Goal: Check status: Check status

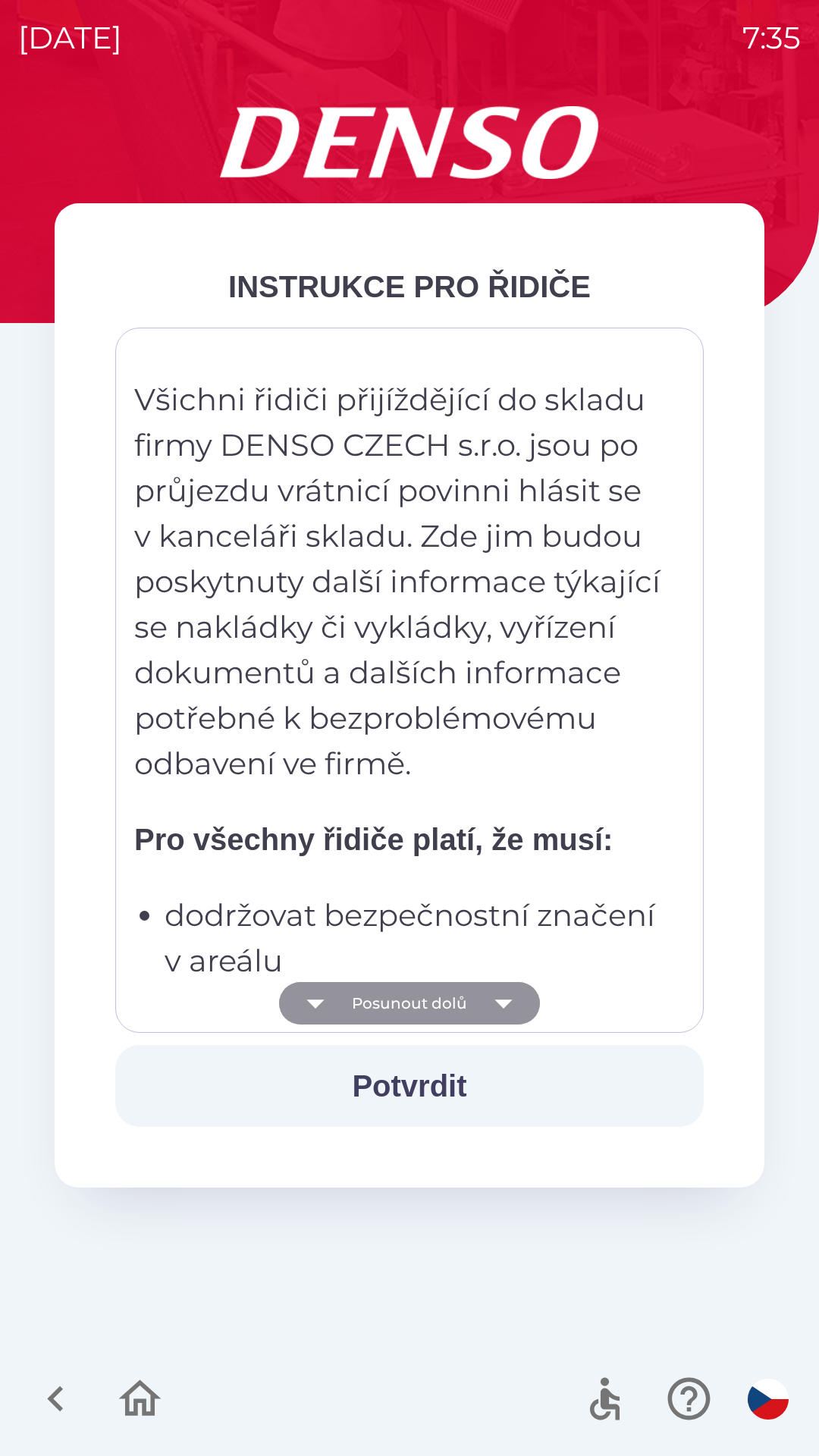
click at [498, 1009] on icon "button" at bounding box center [504, 1003] width 42 height 42
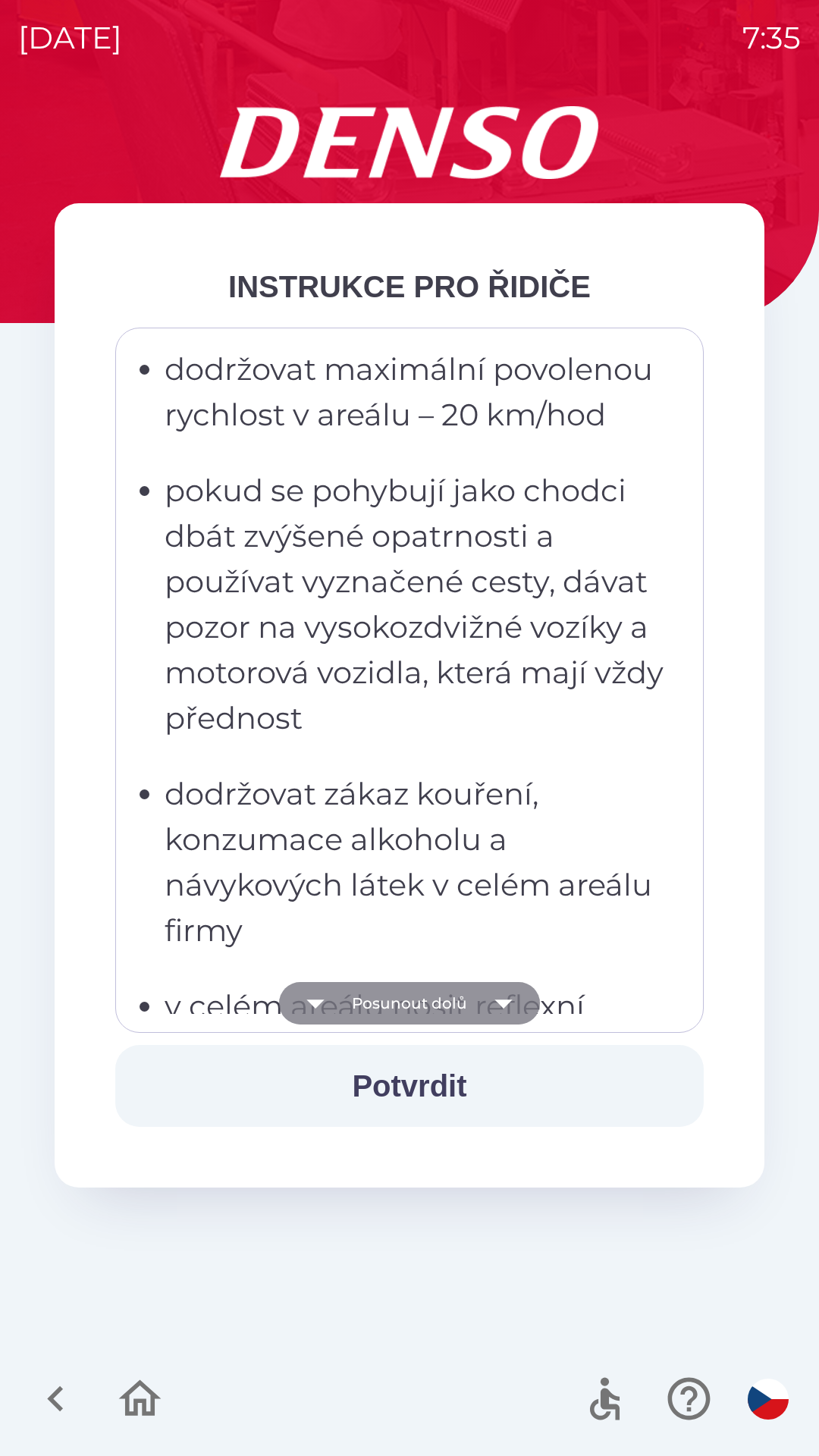
click at [503, 1010] on icon "button" at bounding box center [504, 1003] width 42 height 42
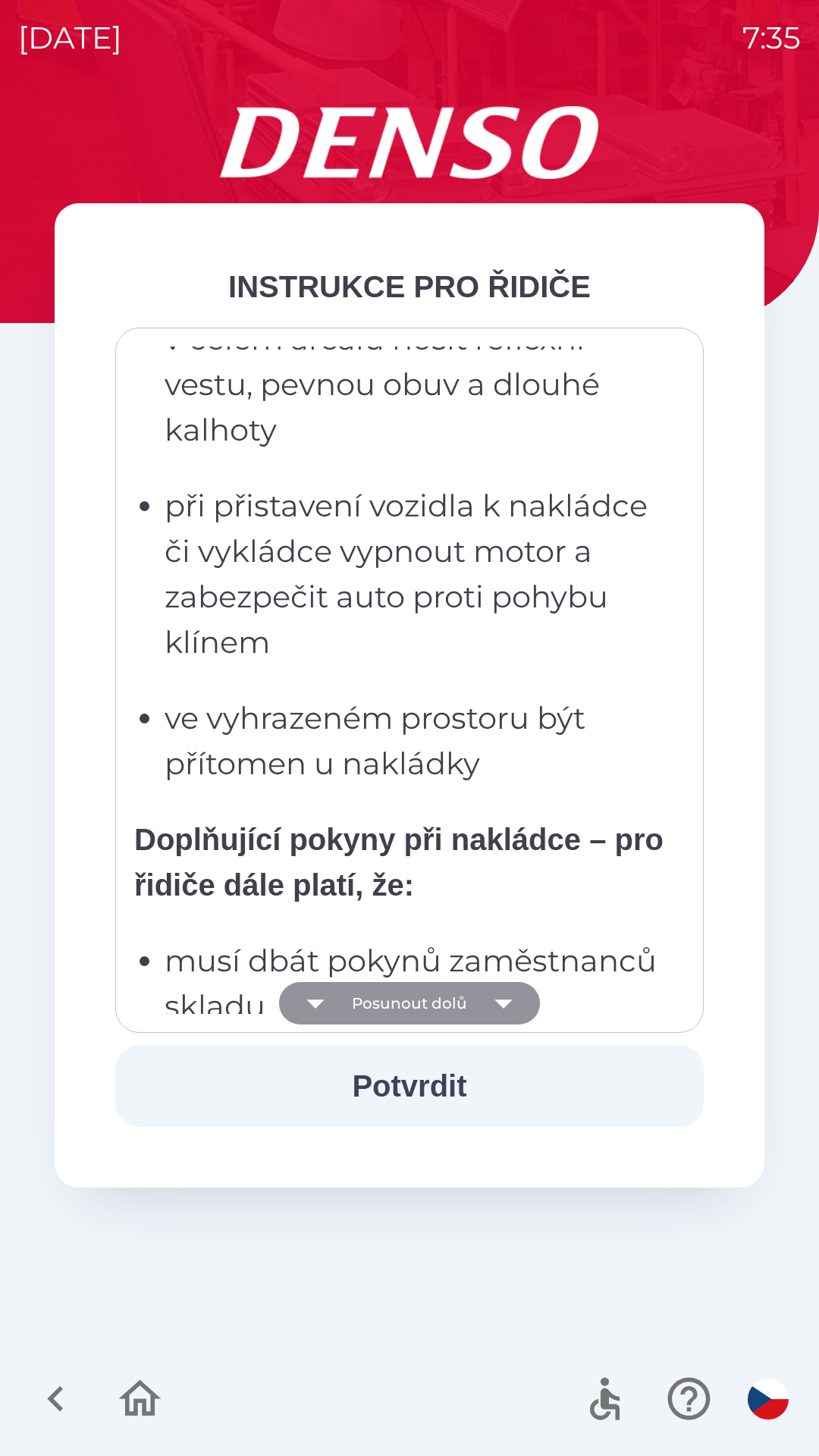
click at [510, 1016] on icon "button" at bounding box center [504, 1003] width 42 height 42
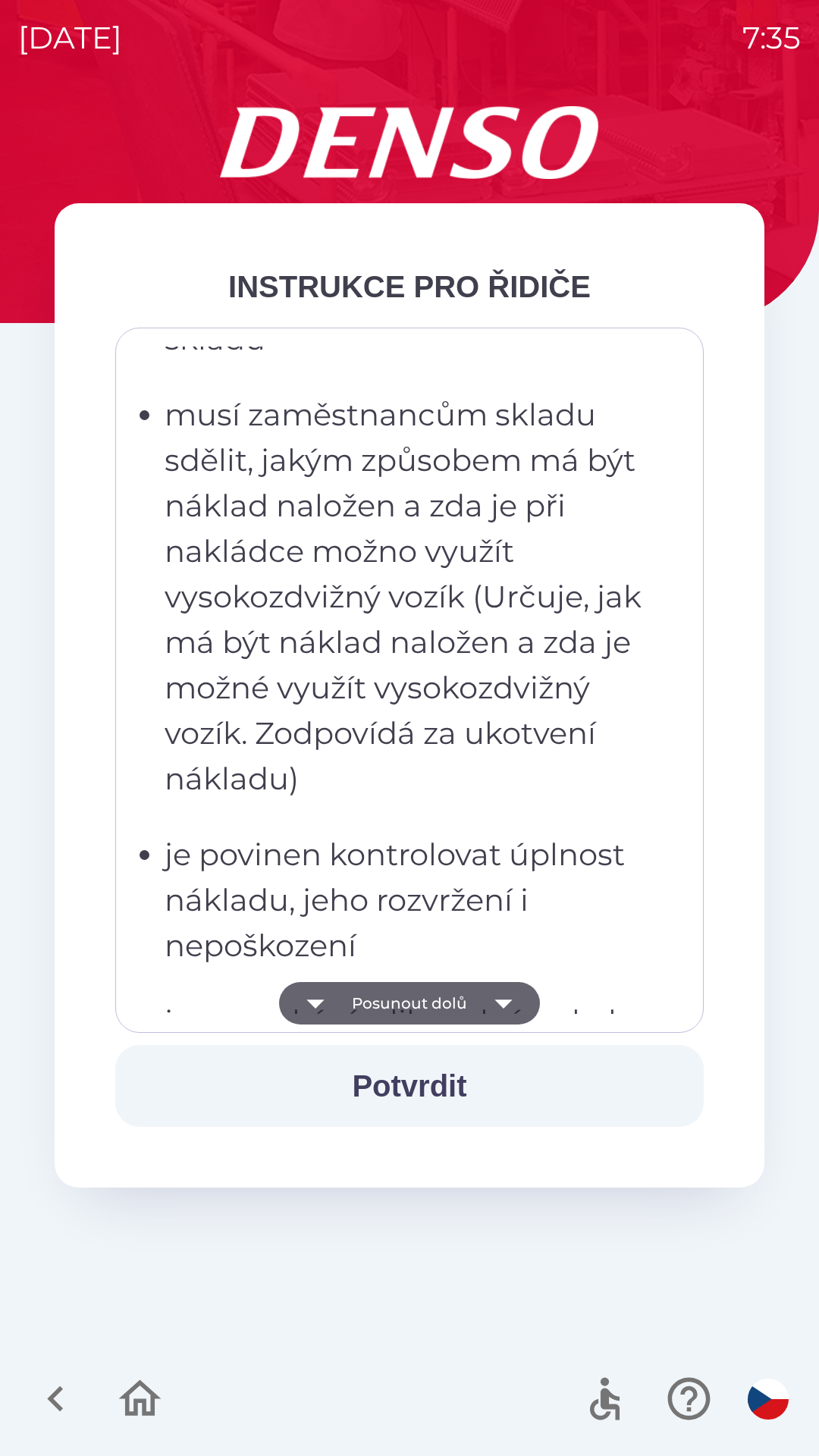
click at [505, 1011] on icon "button" at bounding box center [504, 1003] width 42 height 42
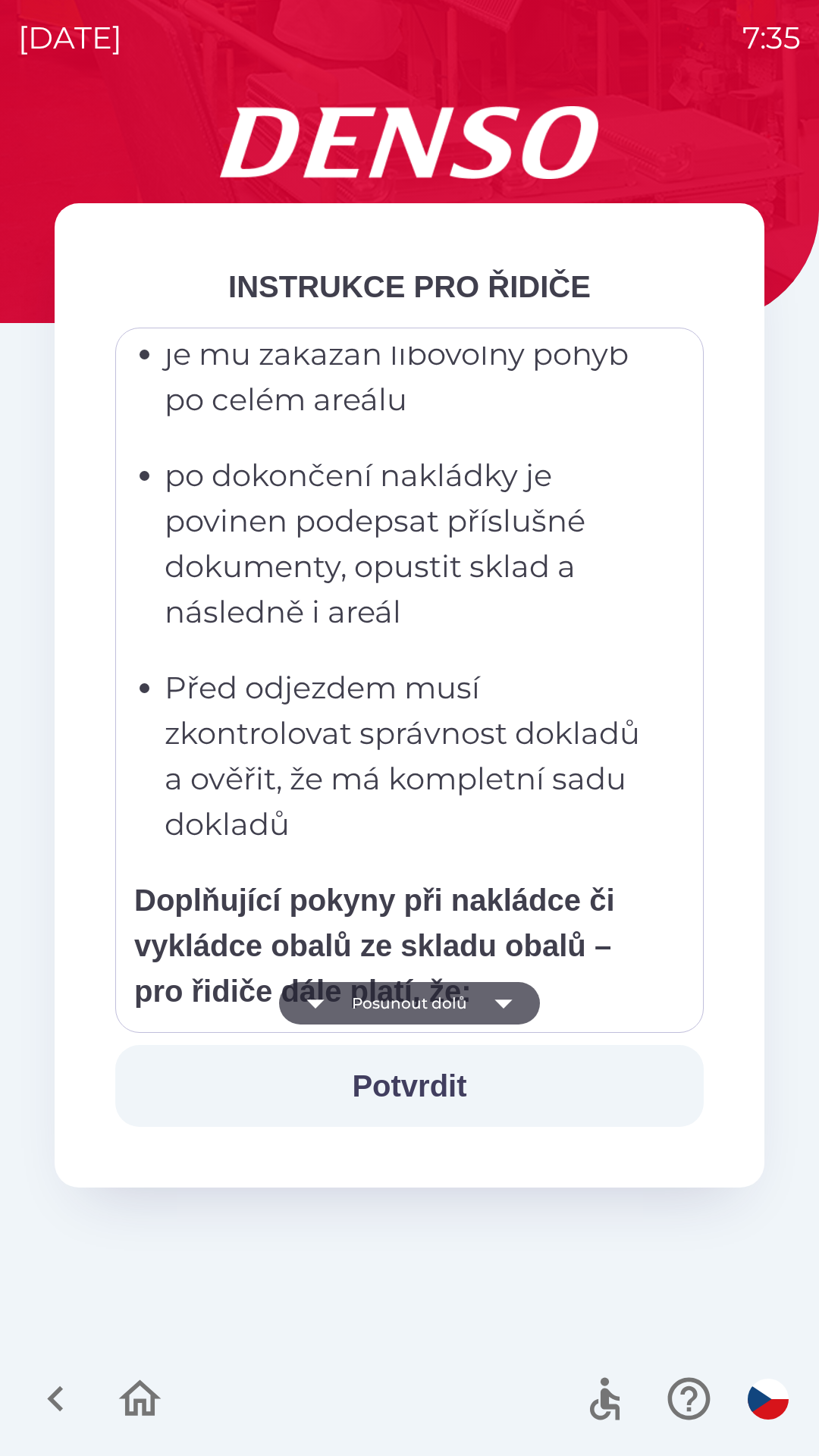
click at [504, 1009] on icon "button" at bounding box center [504, 1003] width 42 height 42
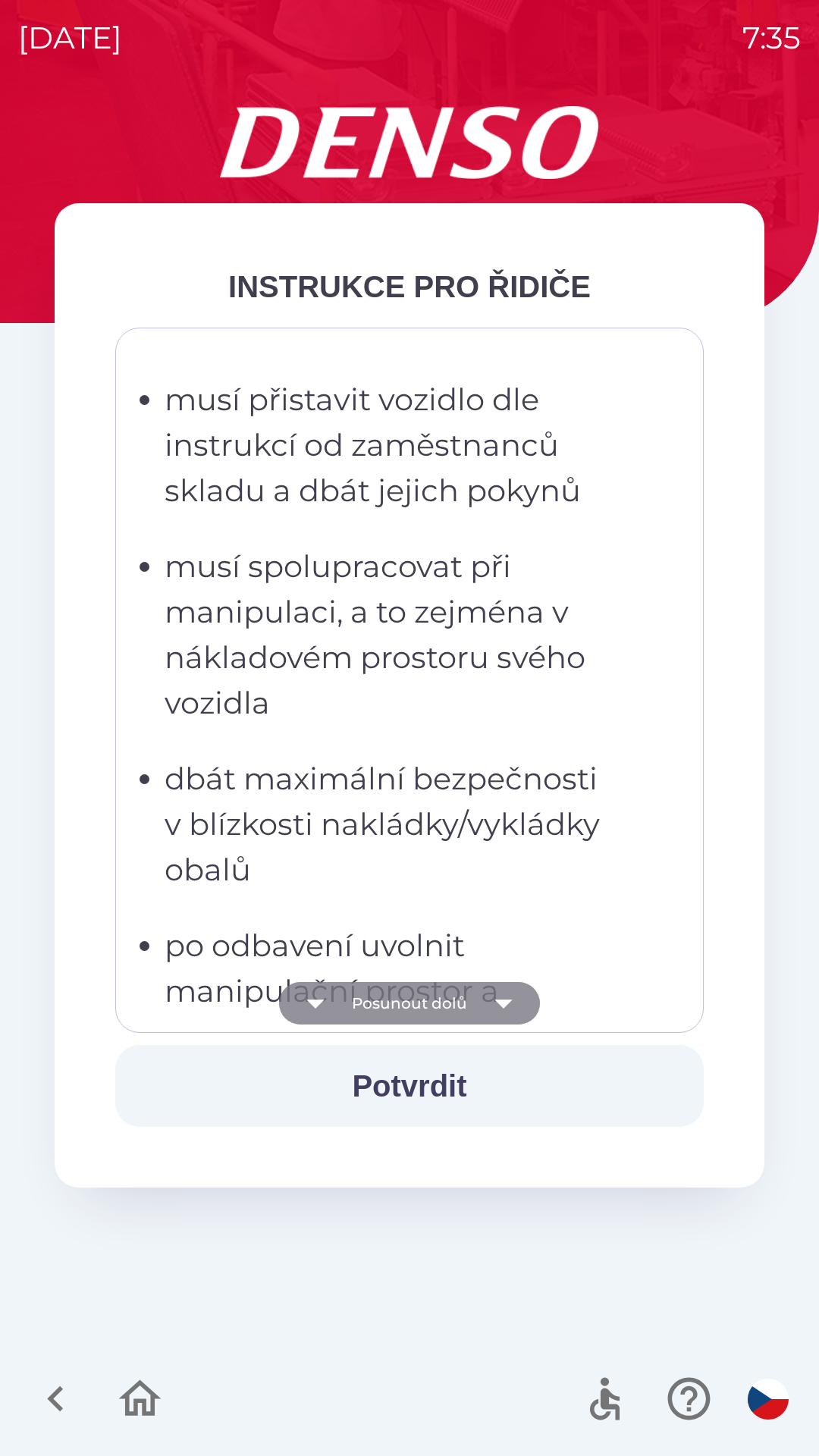
click at [501, 1006] on icon "button" at bounding box center [503, 1004] width 18 height 9
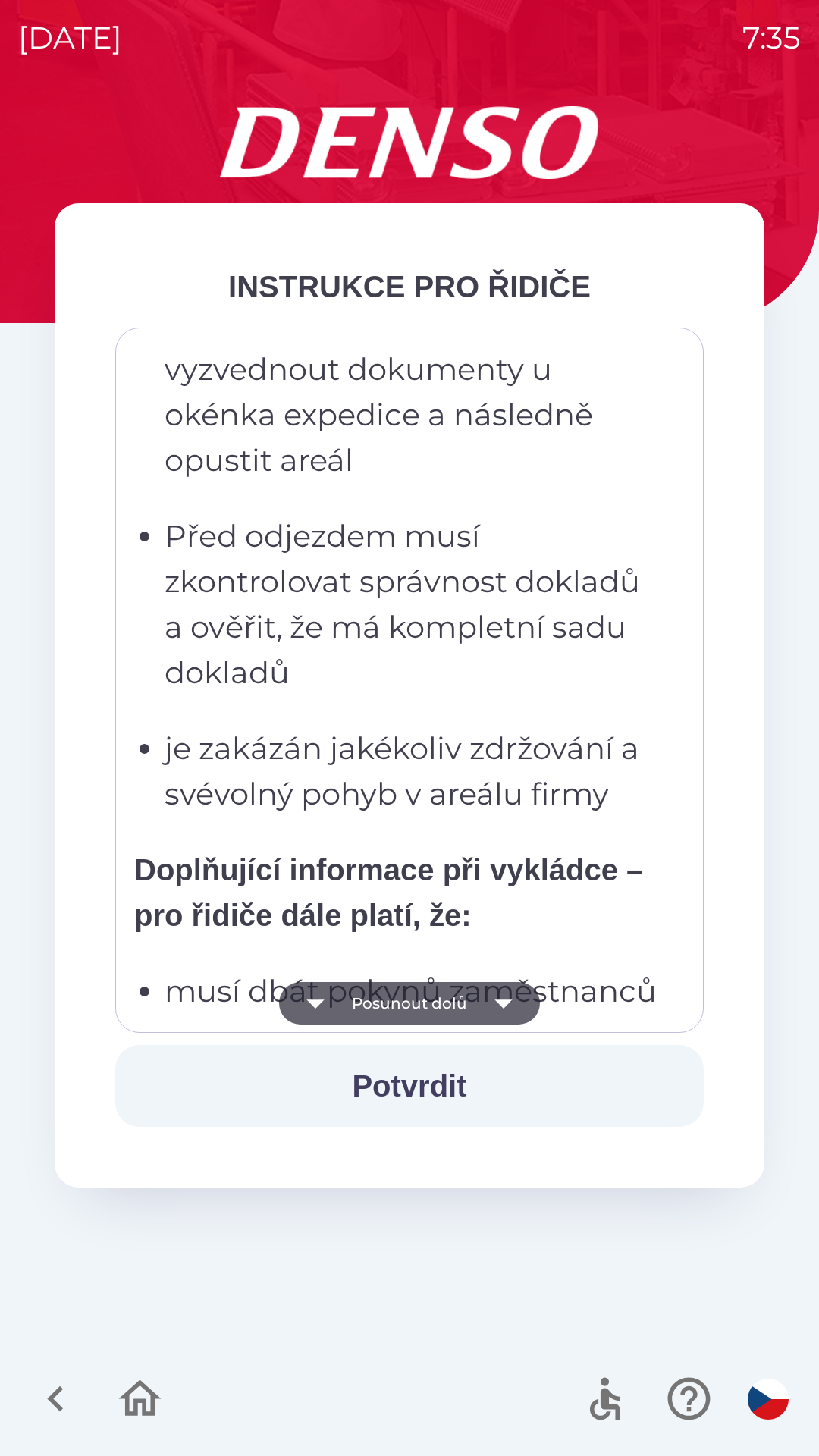
click at [499, 1003] on icon "button" at bounding box center [503, 1004] width 18 height 9
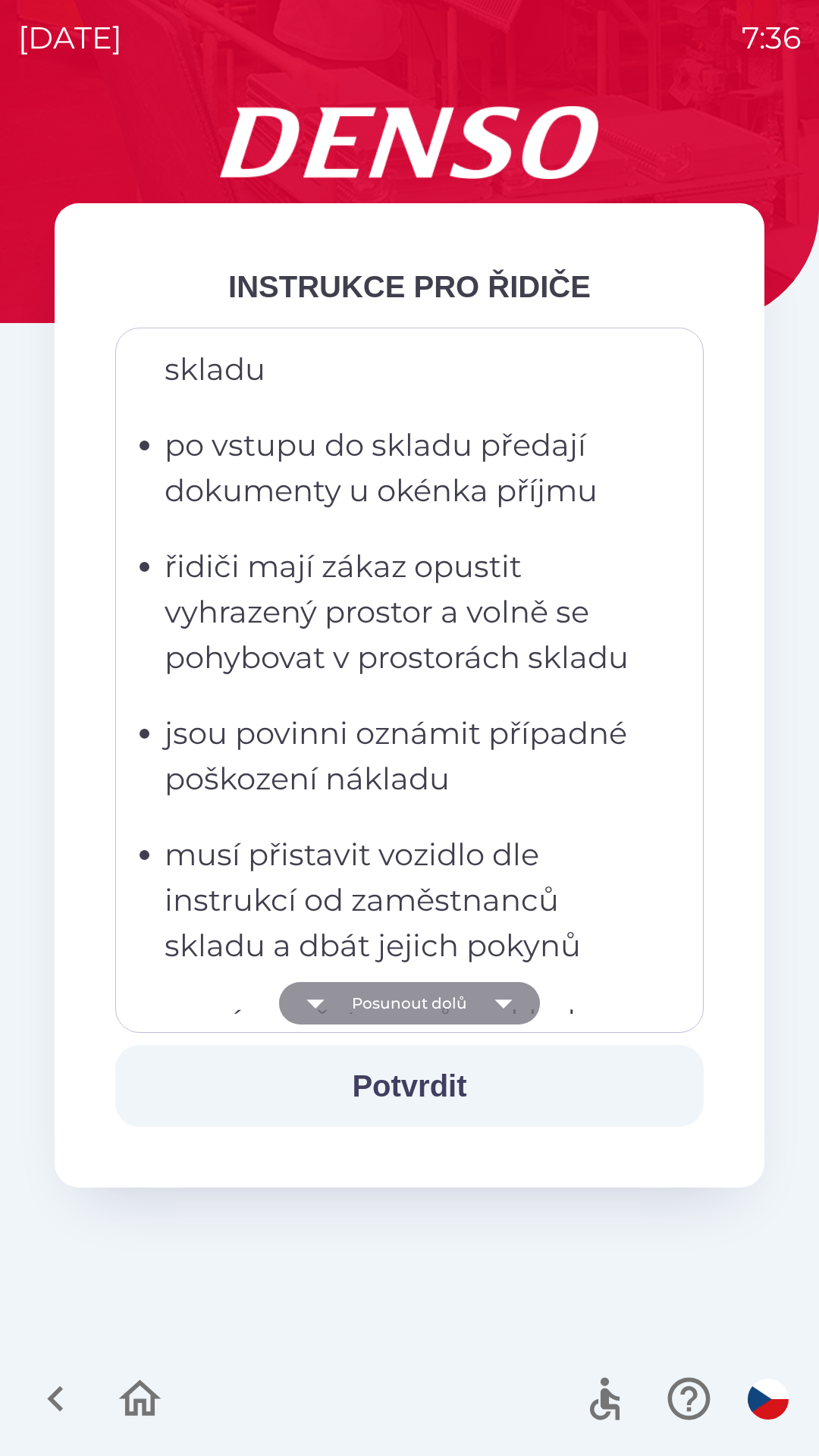
click at [504, 1001] on icon "button" at bounding box center [503, 1004] width 18 height 9
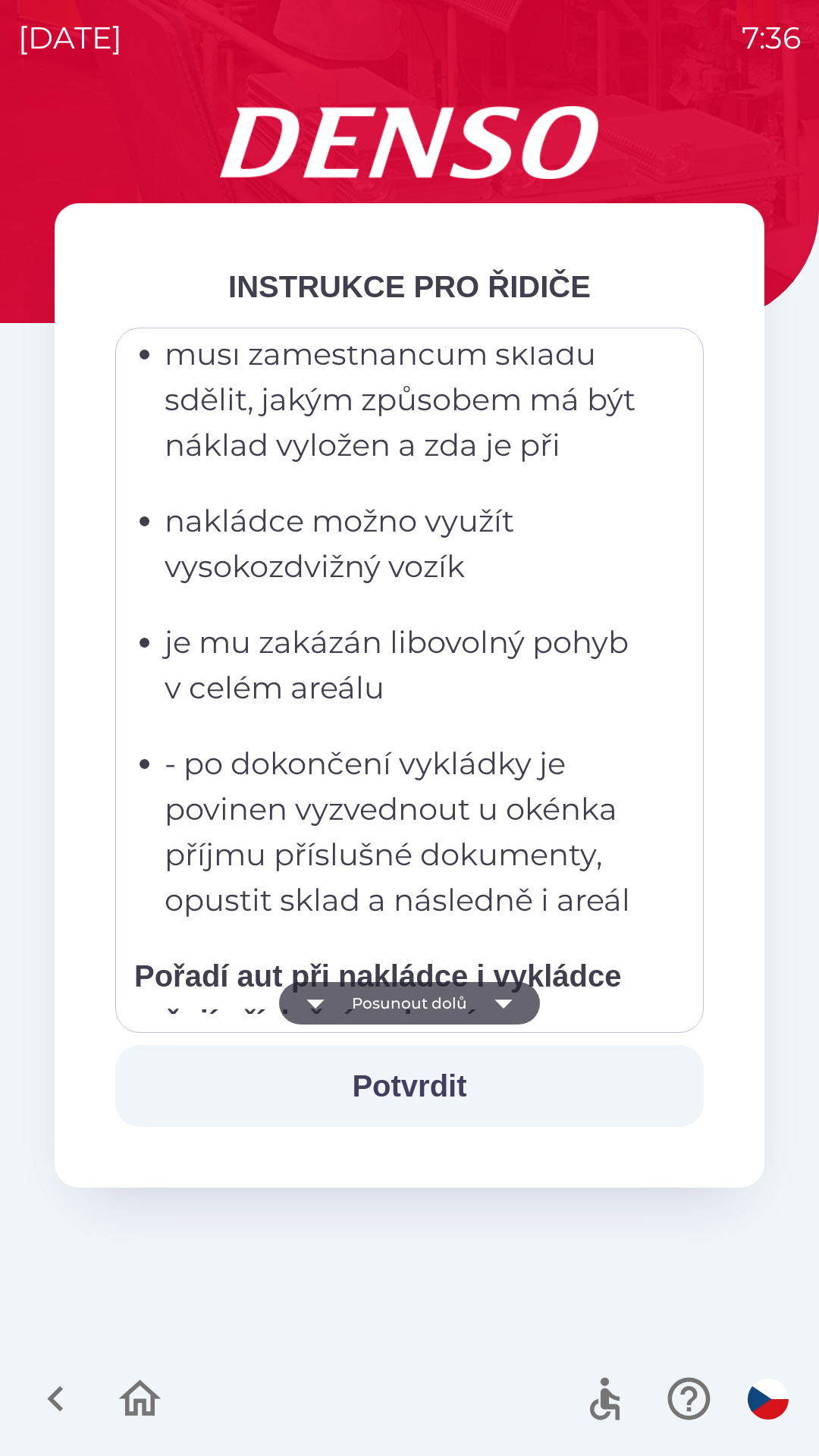
click at [503, 1003] on icon "button" at bounding box center [503, 1004] width 18 height 9
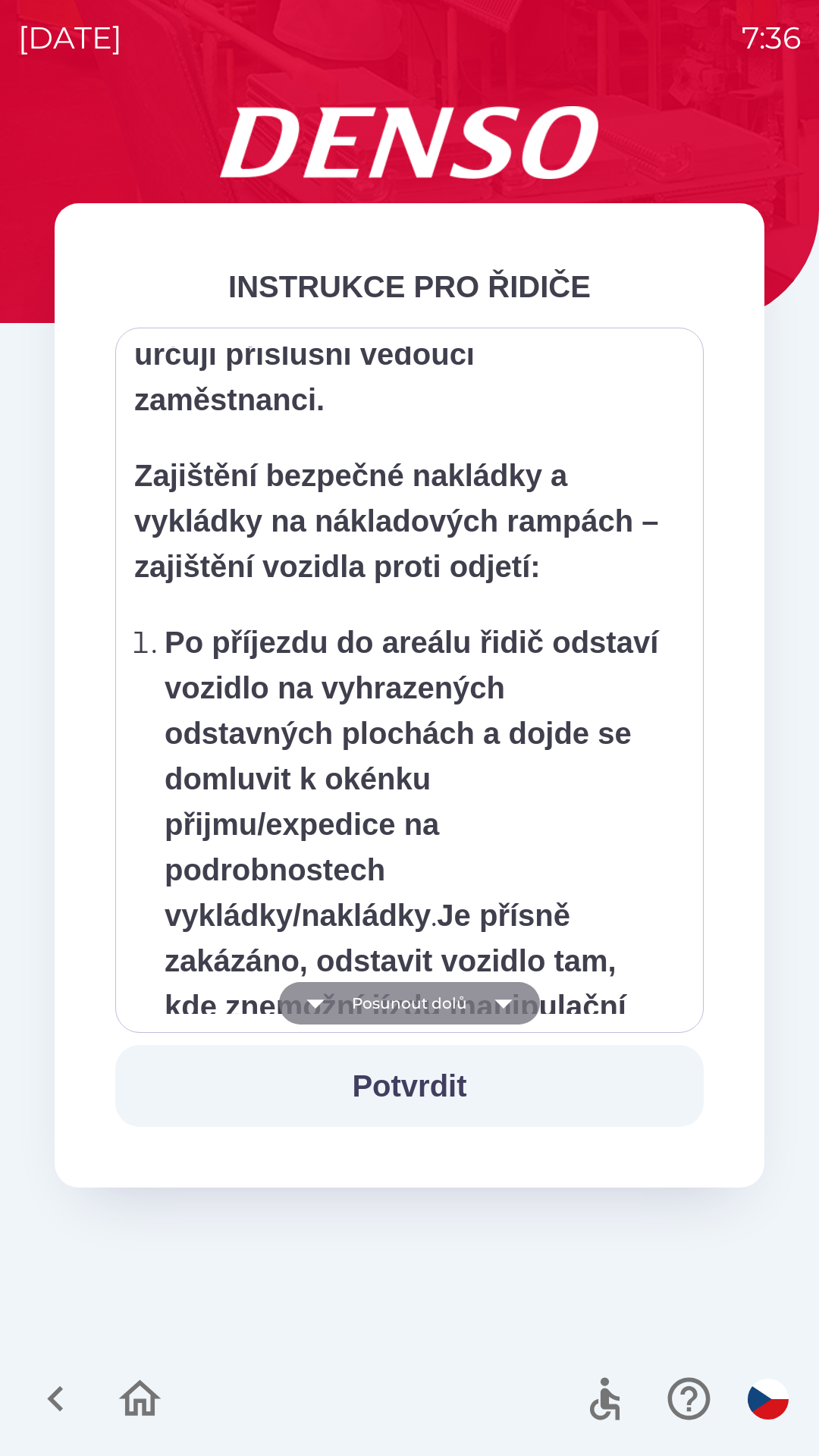
click at [513, 1005] on icon "button" at bounding box center [504, 1003] width 42 height 42
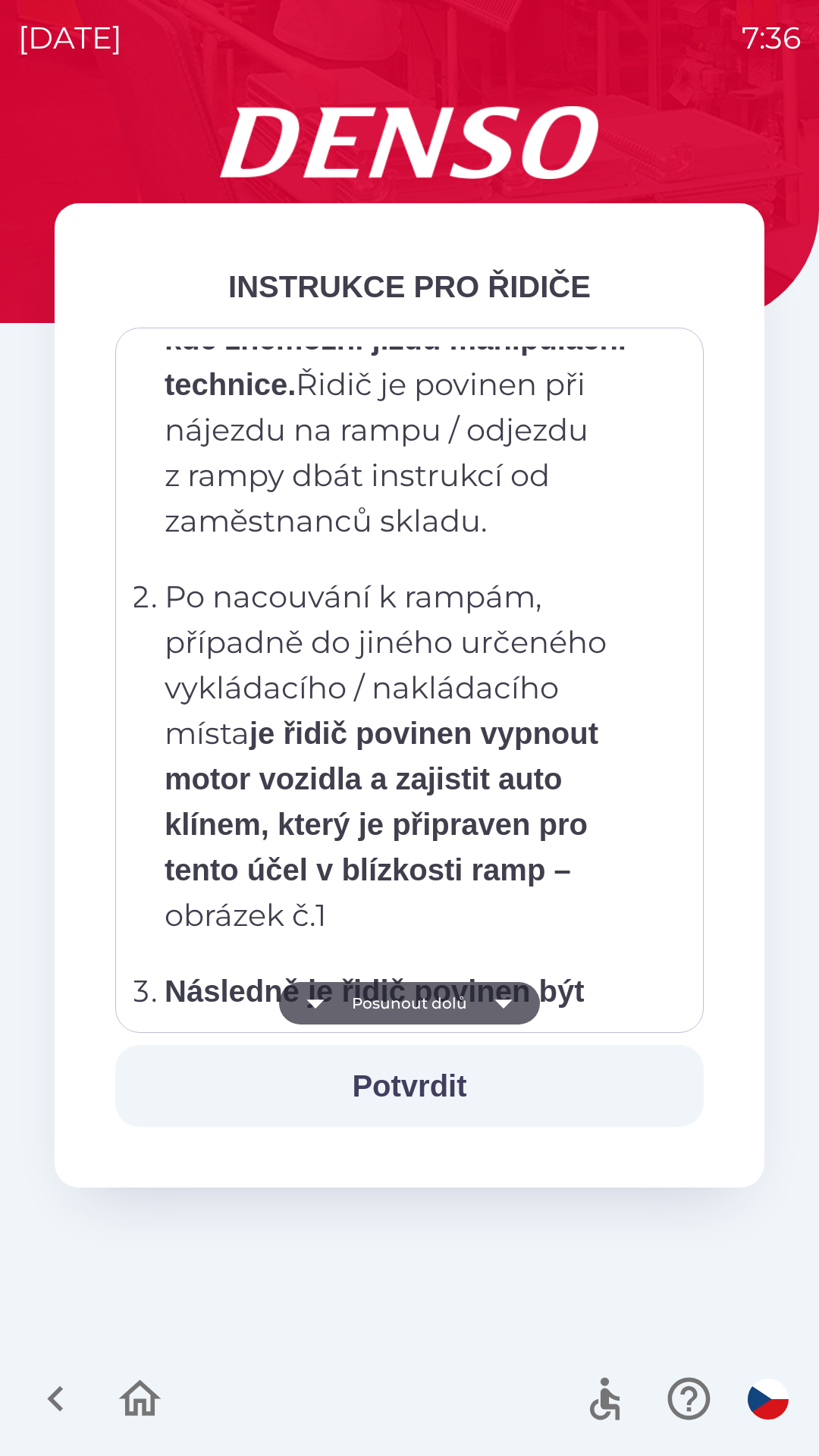
click at [436, 1083] on button "Potvrdit" at bounding box center [410, 1085] width 589 height 82
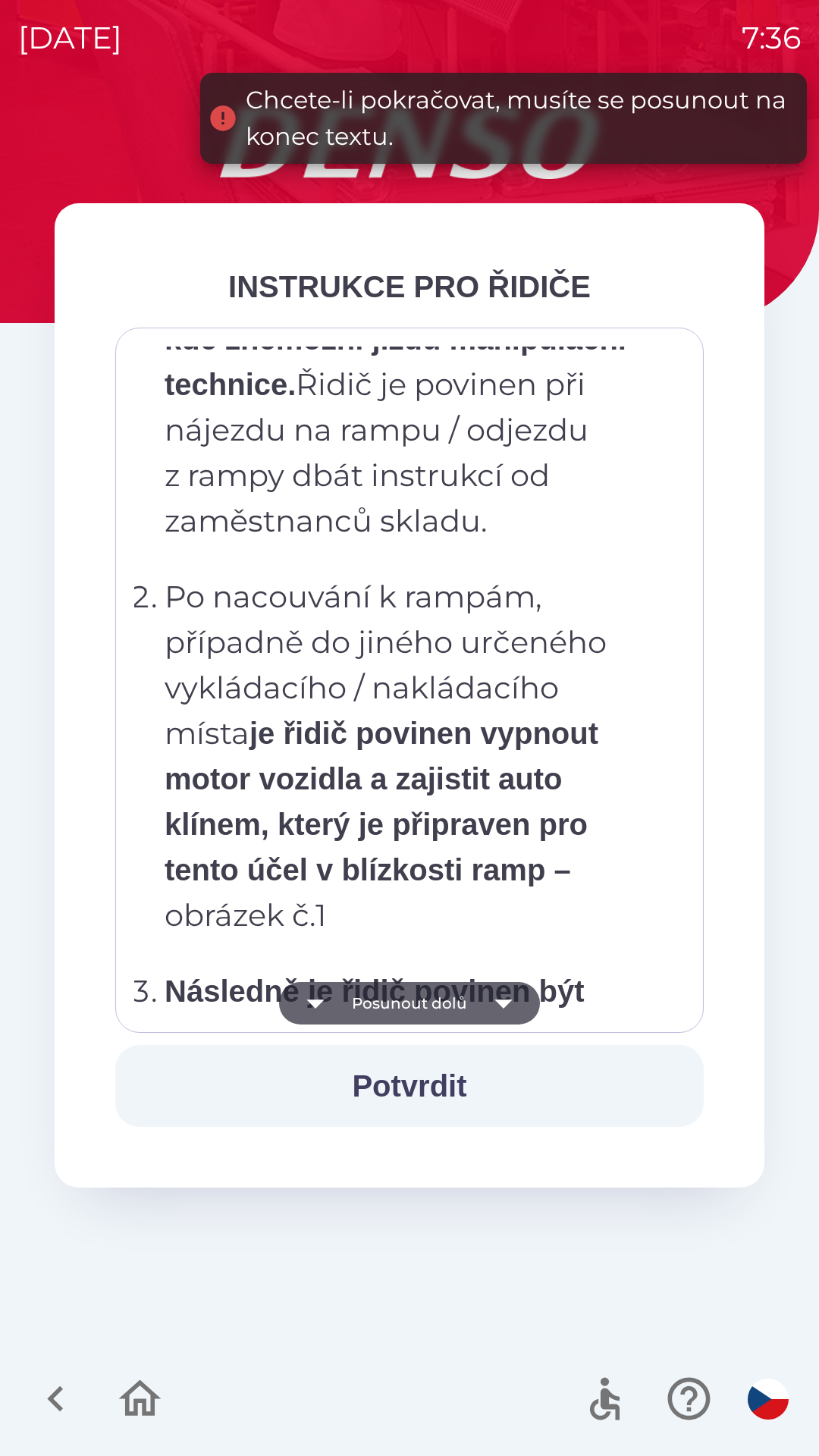
click at [506, 983] on icon "button" at bounding box center [504, 1003] width 42 height 42
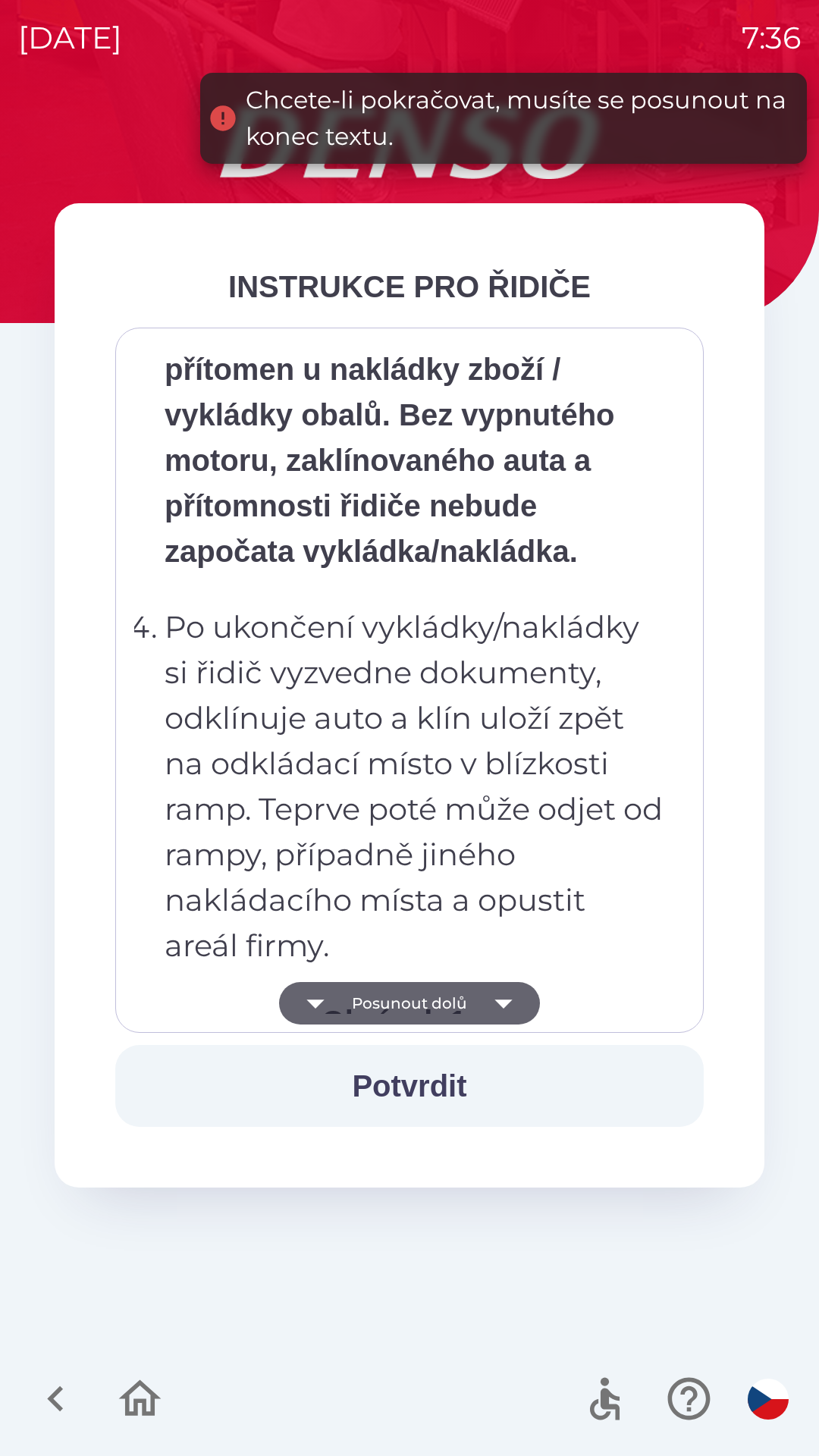
click at [504, 1011] on icon "button" at bounding box center [504, 1003] width 42 height 42
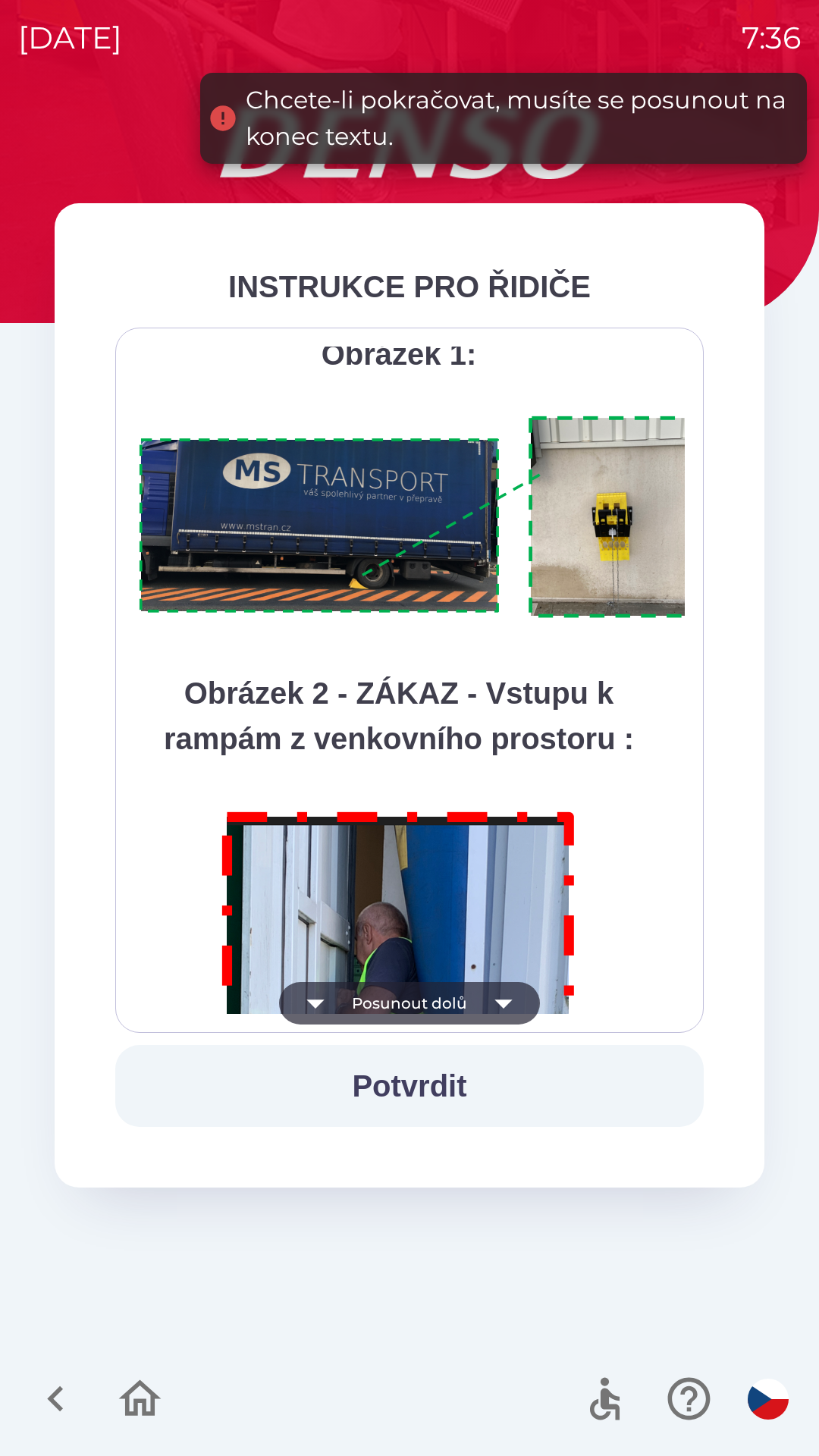
click at [501, 1007] on icon "button" at bounding box center [503, 1004] width 18 height 9
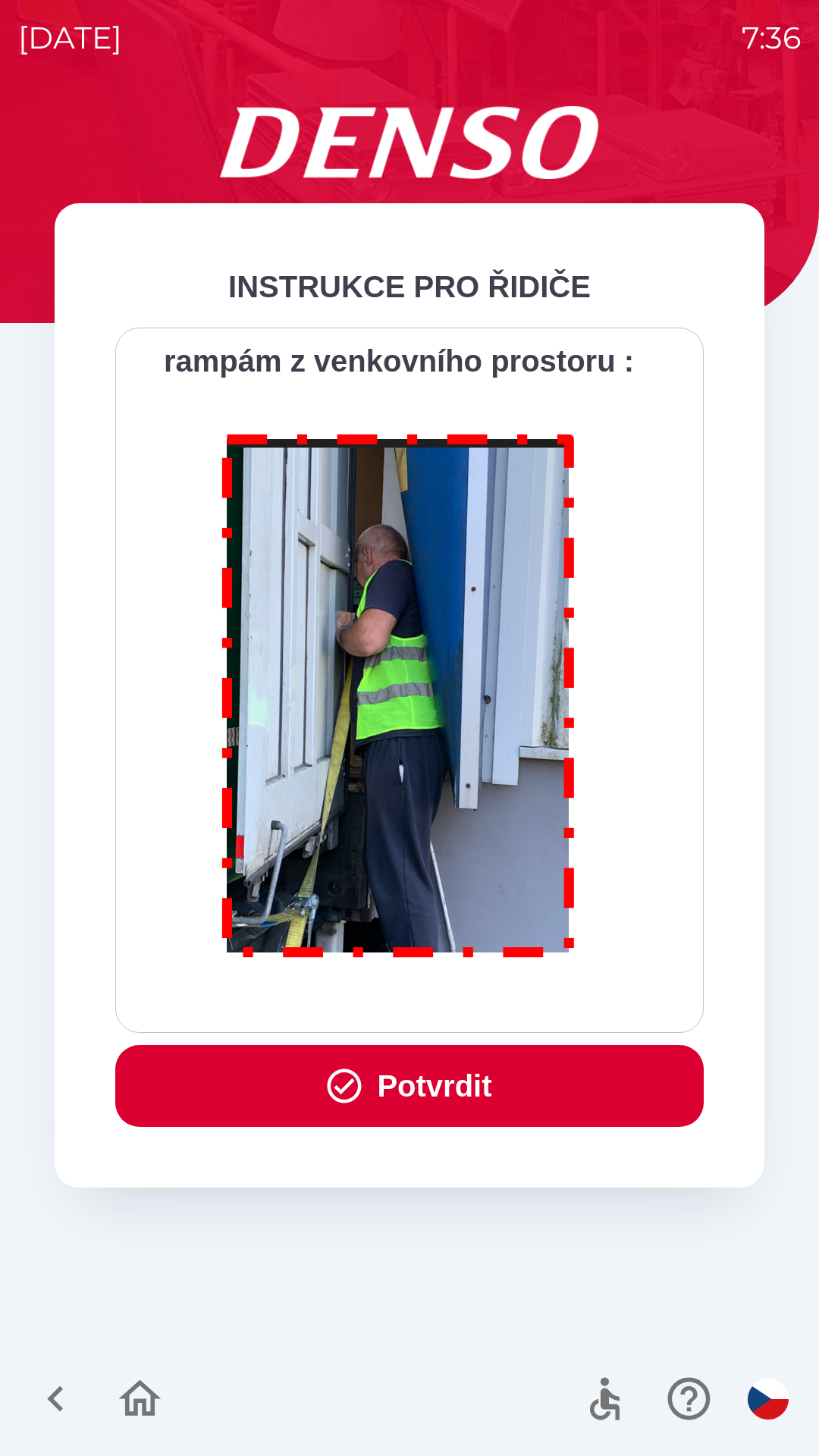
click at [468, 1096] on button "Potvrdit" at bounding box center [410, 1085] width 589 height 82
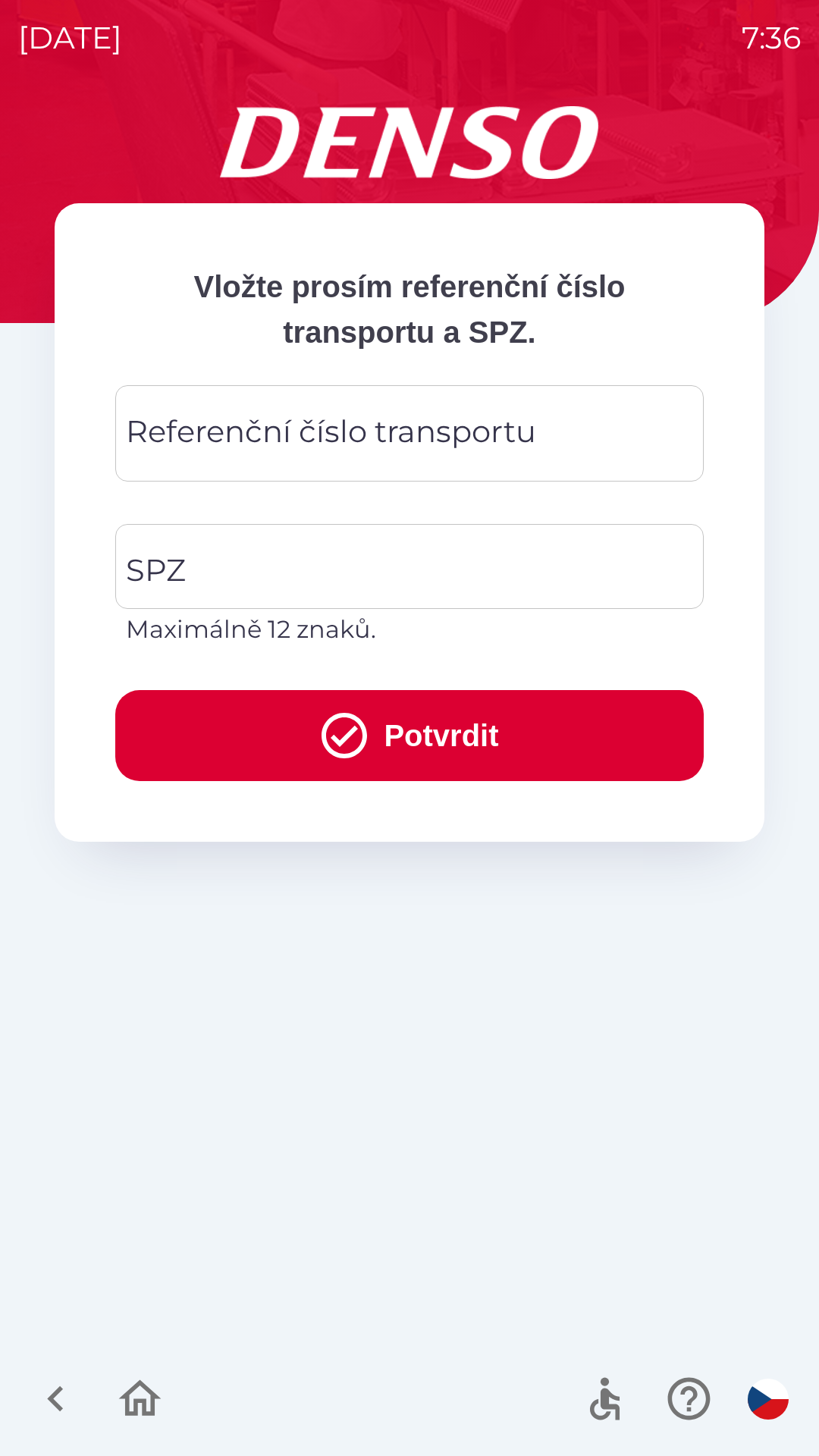
click at [249, 445] on div "Referenční číslo transportu Referenční číslo transportu" at bounding box center [410, 433] width 589 height 96
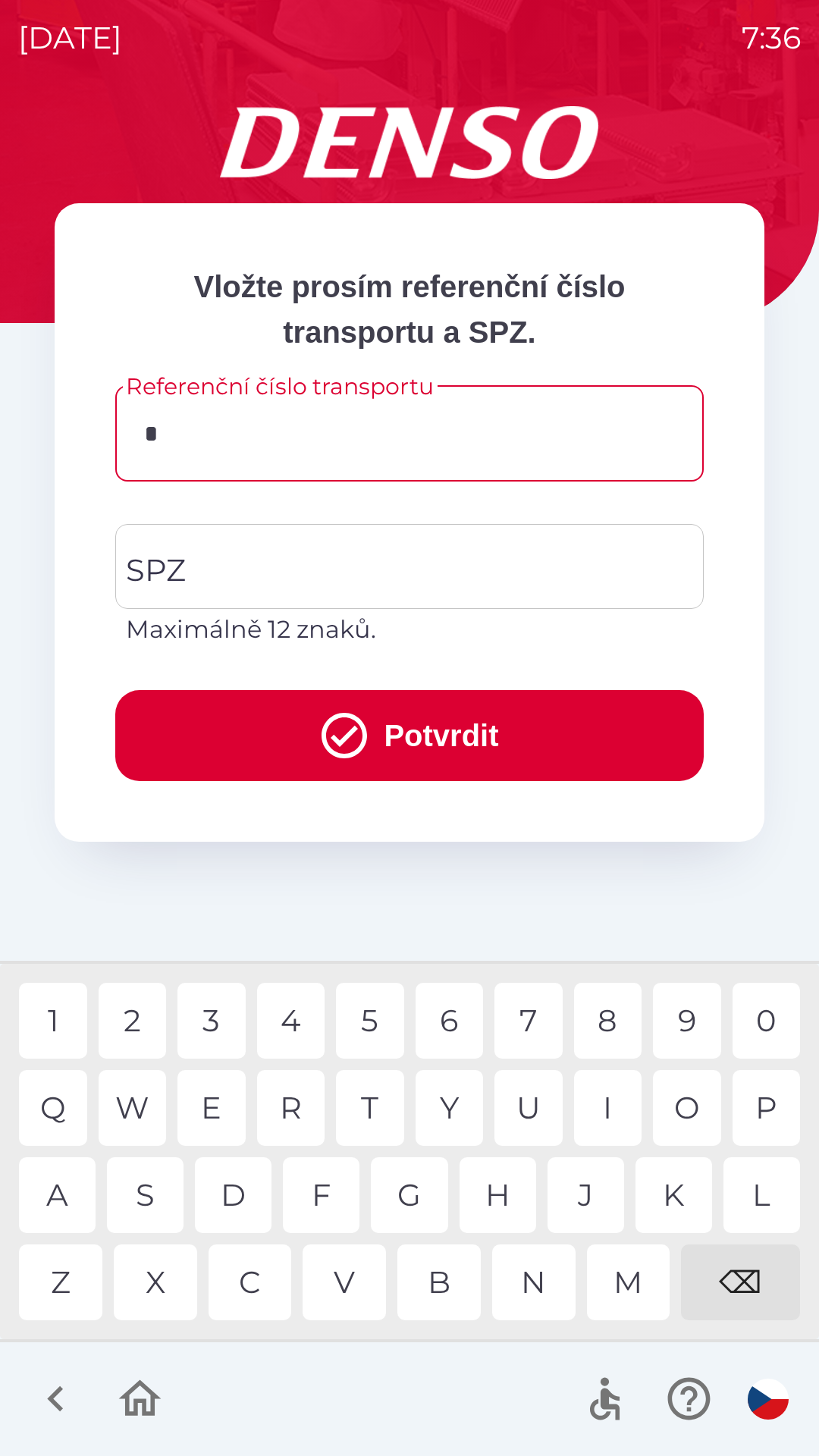
click at [260, 1285] on div "C" at bounding box center [250, 1283] width 83 height 76
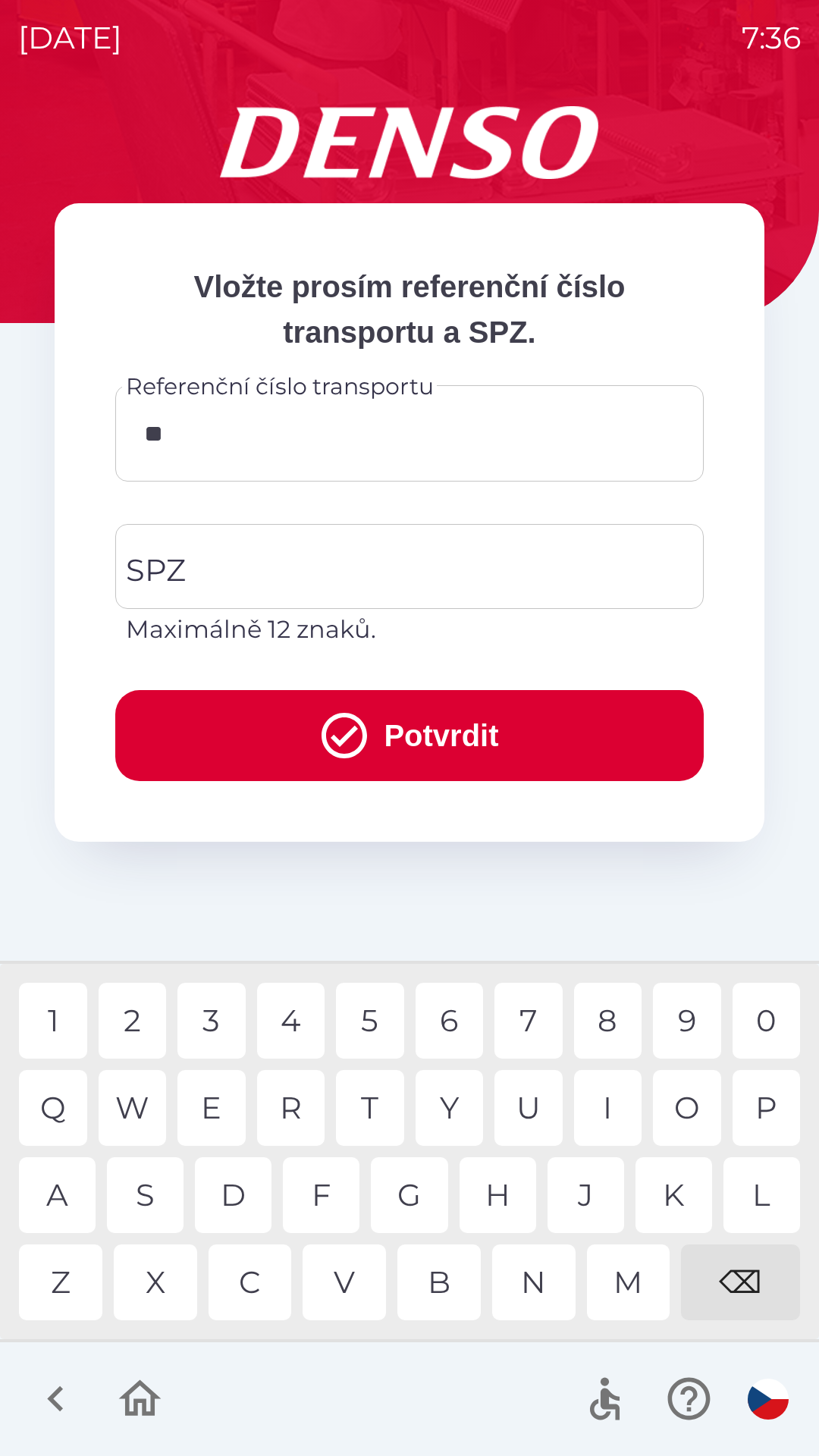
click at [372, 1108] on div "T" at bounding box center [370, 1107] width 68 height 76
click at [540, 1292] on div "N" at bounding box center [533, 1283] width 83 height 76
click at [522, 1017] on div "7" at bounding box center [528, 1021] width 68 height 76
click at [756, 1016] on div "0" at bounding box center [767, 1021] width 68 height 76
click at [595, 1027] on div "8" at bounding box center [608, 1021] width 68 height 76
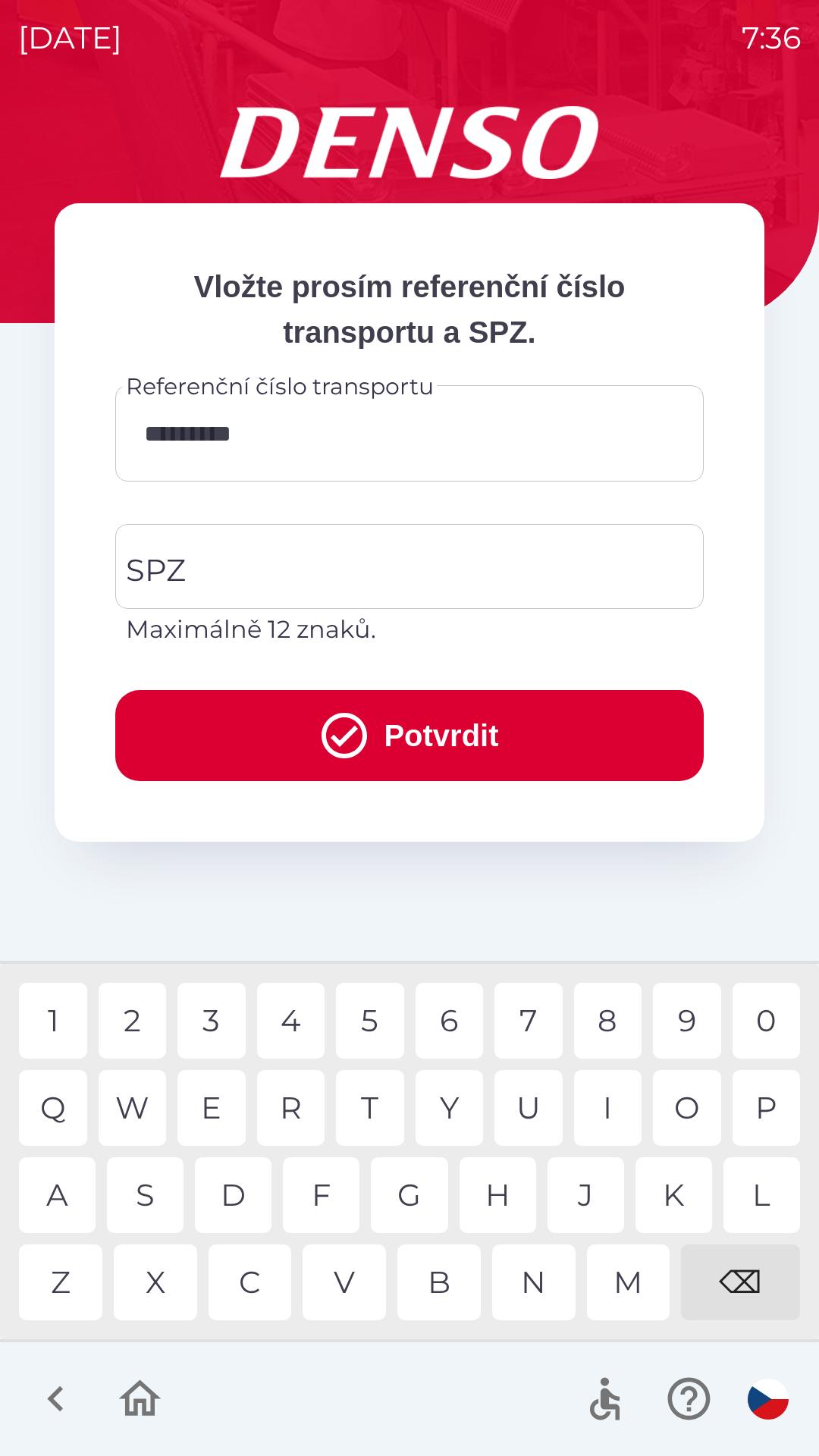
click at [681, 1016] on div "9" at bounding box center [687, 1021] width 68 height 76
click at [682, 1016] on div "9" at bounding box center [687, 1021] width 68 height 76
type input "**********"
click at [524, 1024] on div "7" at bounding box center [528, 1021] width 68 height 76
click at [229, 574] on input "SPZ" at bounding box center [399, 566] width 553 height 72
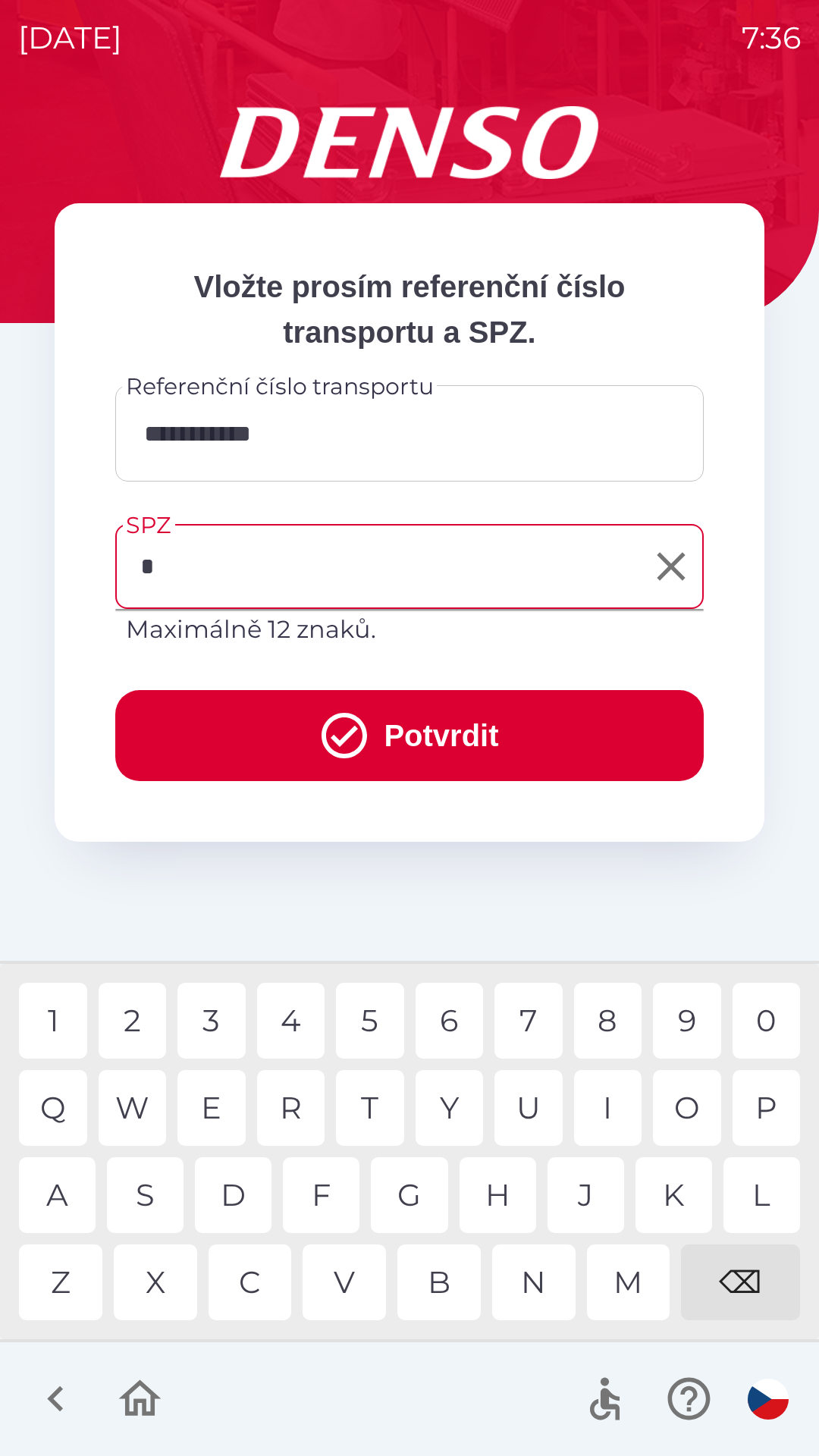
click at [288, 1022] on div "4" at bounding box center [291, 1021] width 68 height 76
click at [525, 1019] on div "7" at bounding box center [528, 1021] width 68 height 76
click at [292, 1035] on div "4" at bounding box center [291, 1021] width 68 height 76
click at [682, 1034] on div "9" at bounding box center [687, 1021] width 68 height 76
type input "*******"
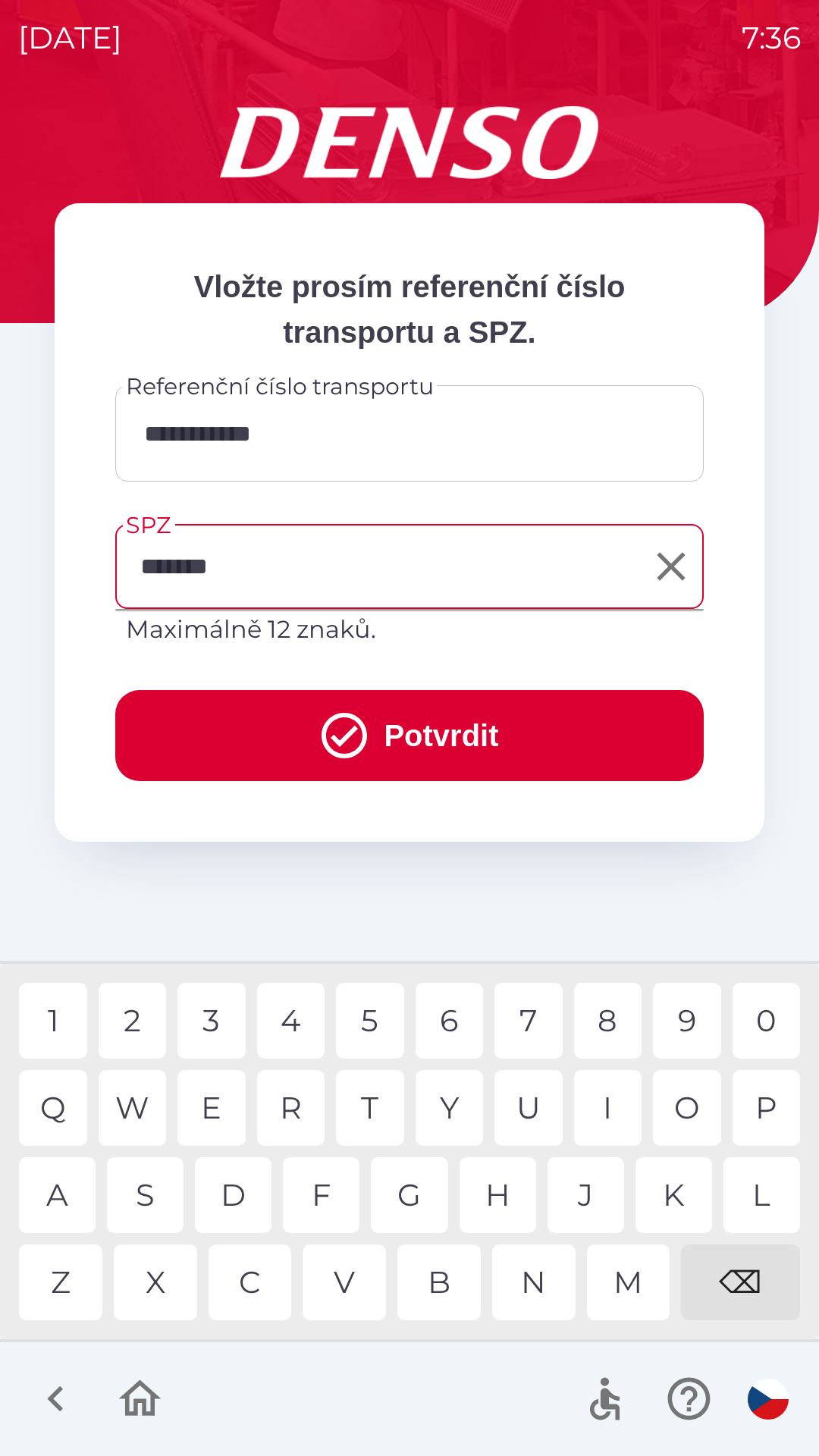
click at [56, 1038] on div "1" at bounding box center [53, 1021] width 68 height 76
click at [417, 728] on button "Potvrdit" at bounding box center [410, 735] width 589 height 91
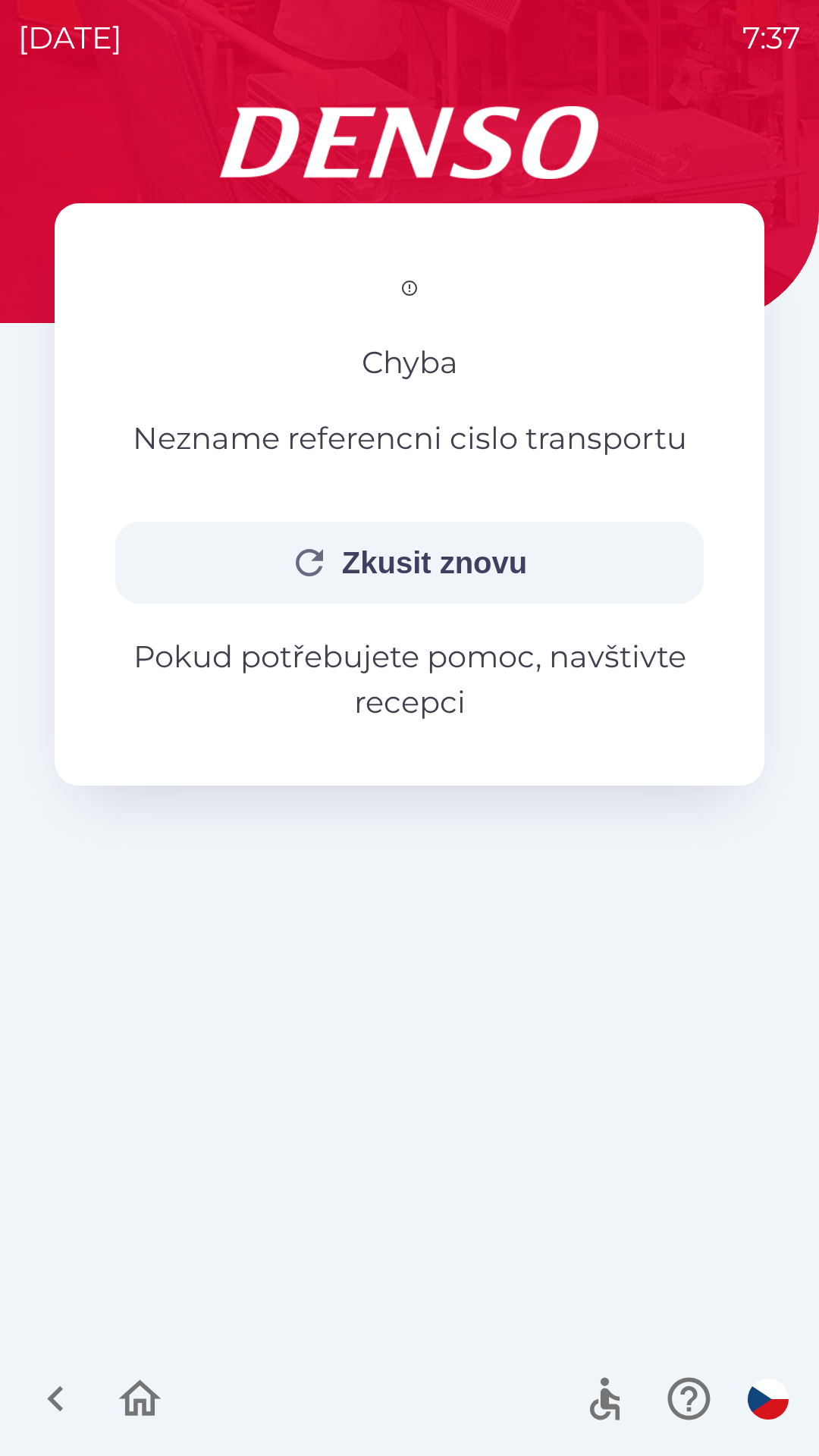
click at [469, 604] on button "Zkusit znovu" at bounding box center [410, 562] width 589 height 82
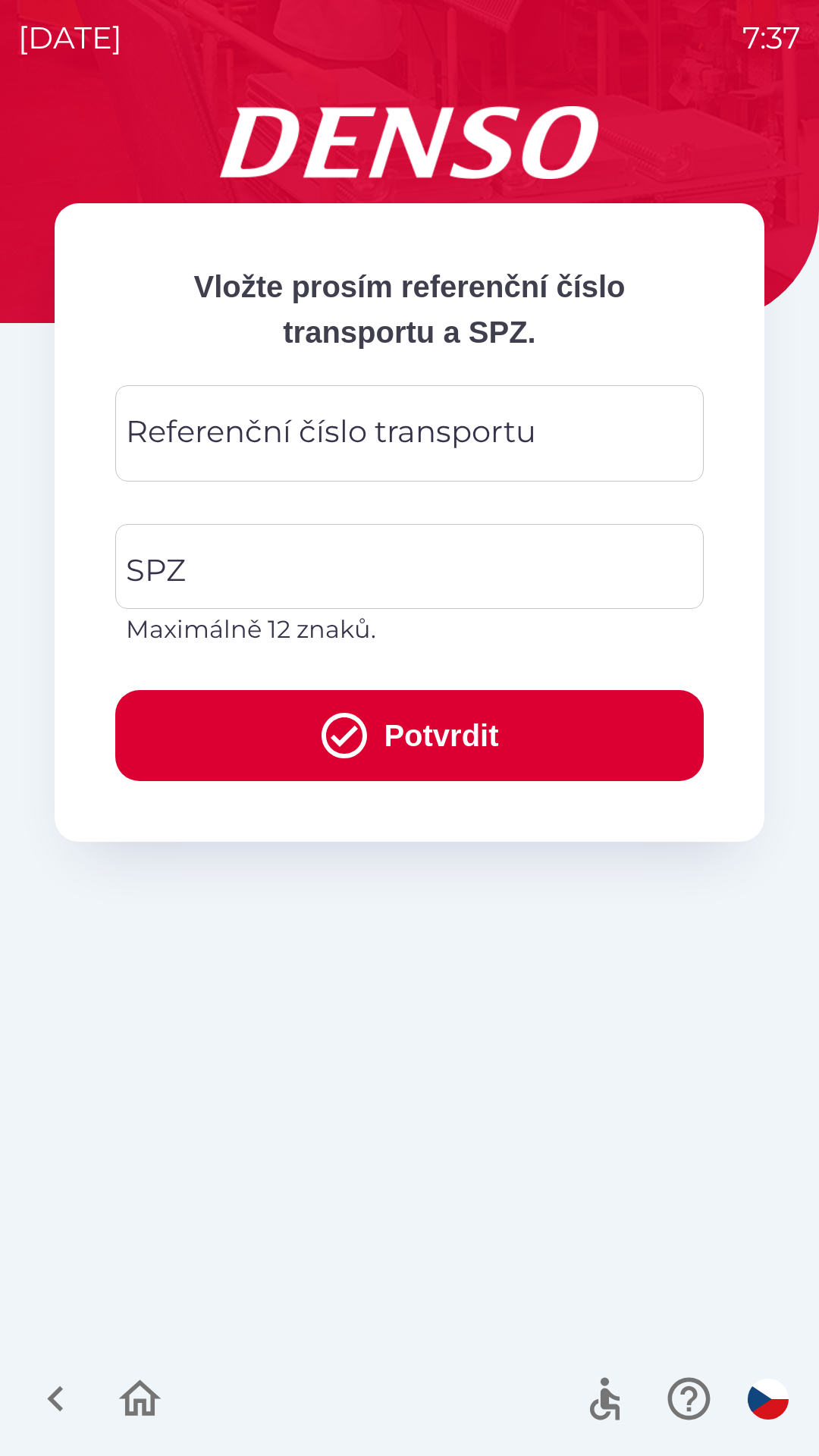
click at [303, 447] on div "Referenční číslo transportu Referenční číslo transportu" at bounding box center [410, 433] width 589 height 96
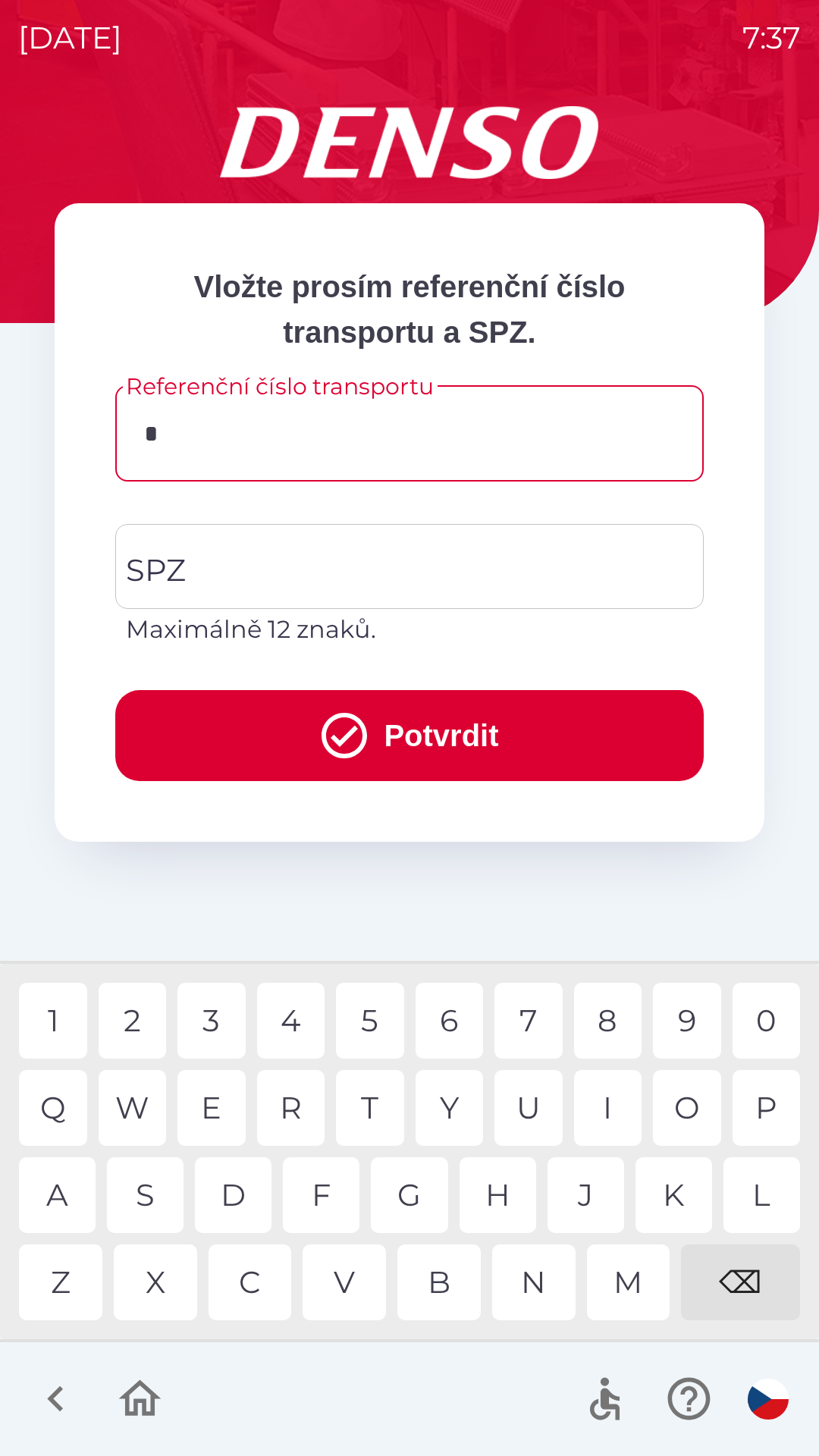
click at [495, 1196] on div "H" at bounding box center [498, 1195] width 77 height 76
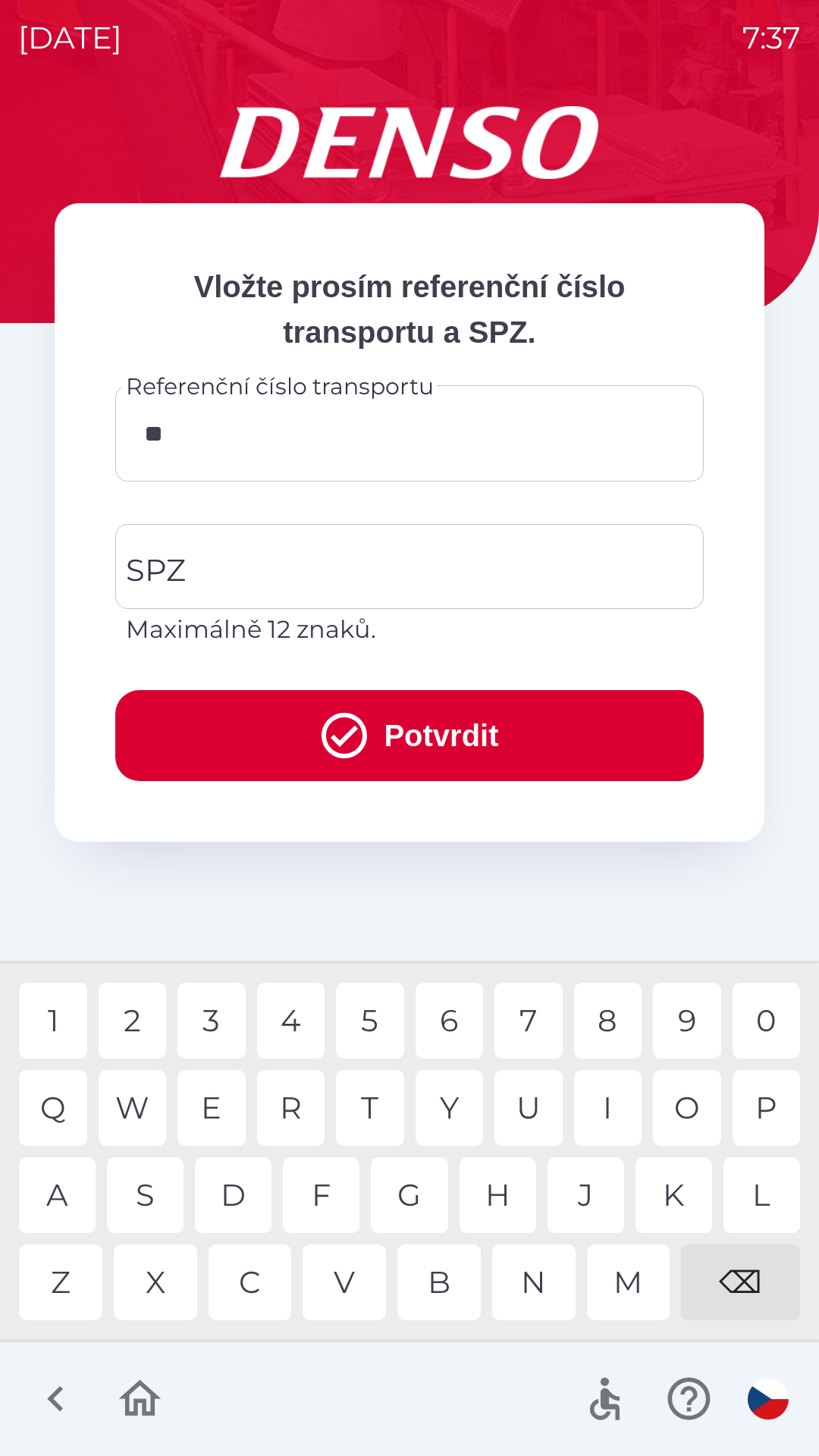
click at [617, 1267] on div "M" at bounding box center [629, 1283] width 83 height 76
click at [632, 1282] on div "M" at bounding box center [629, 1283] width 83 height 76
click at [438, 1024] on div "6" at bounding box center [449, 1021] width 68 height 76
click at [47, 1025] on div "1" at bounding box center [53, 1021] width 68 height 76
click at [616, 1017] on div "8" at bounding box center [608, 1021] width 68 height 76
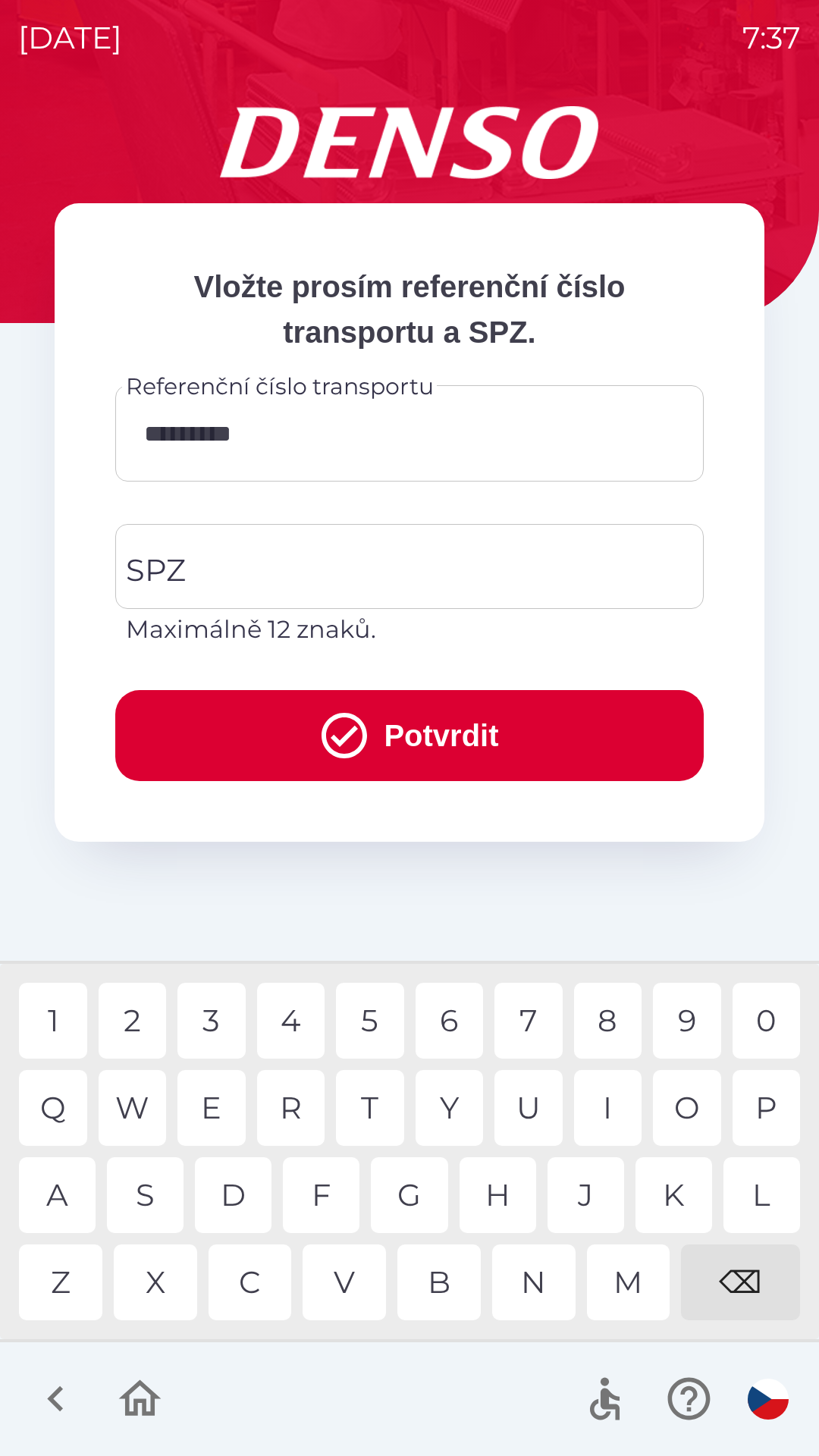
click at [609, 1026] on div "8" at bounding box center [608, 1021] width 68 height 76
click at [765, 1025] on div "0" at bounding box center [767, 1021] width 68 height 76
type input "**********"
click at [141, 1029] on div "2" at bounding box center [132, 1021] width 68 height 76
click at [304, 568] on input "SPZ" at bounding box center [399, 566] width 553 height 72
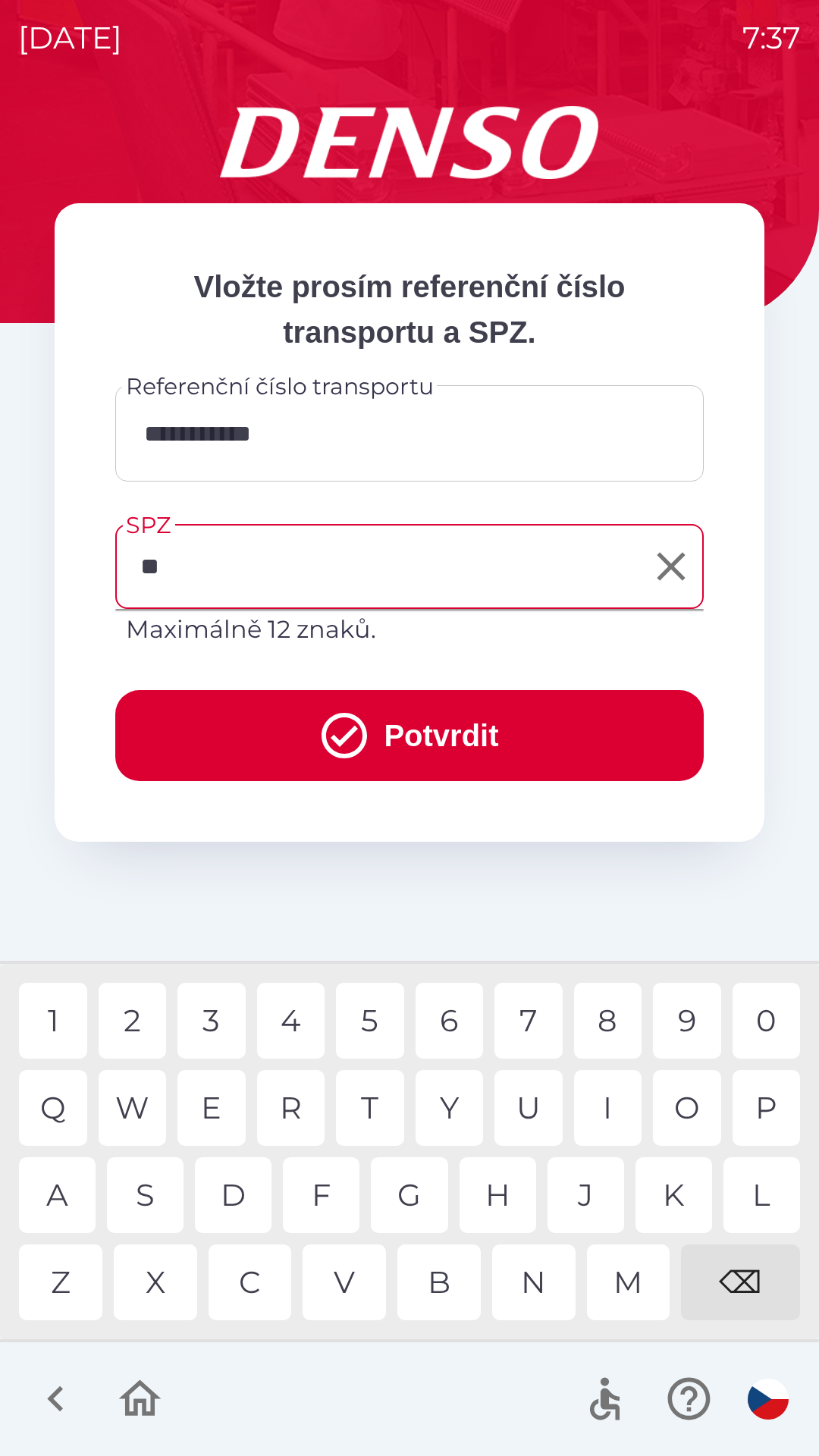
click at [758, 1197] on div "L" at bounding box center [762, 1195] width 77 height 76
click at [523, 1022] on div "7" at bounding box center [528, 1021] width 68 height 76
click at [682, 1023] on div "9" at bounding box center [687, 1021] width 68 height 76
click at [291, 1016] on div "4" at bounding box center [291, 1021] width 68 height 76
click at [679, 1031] on div "9" at bounding box center [687, 1021] width 68 height 76
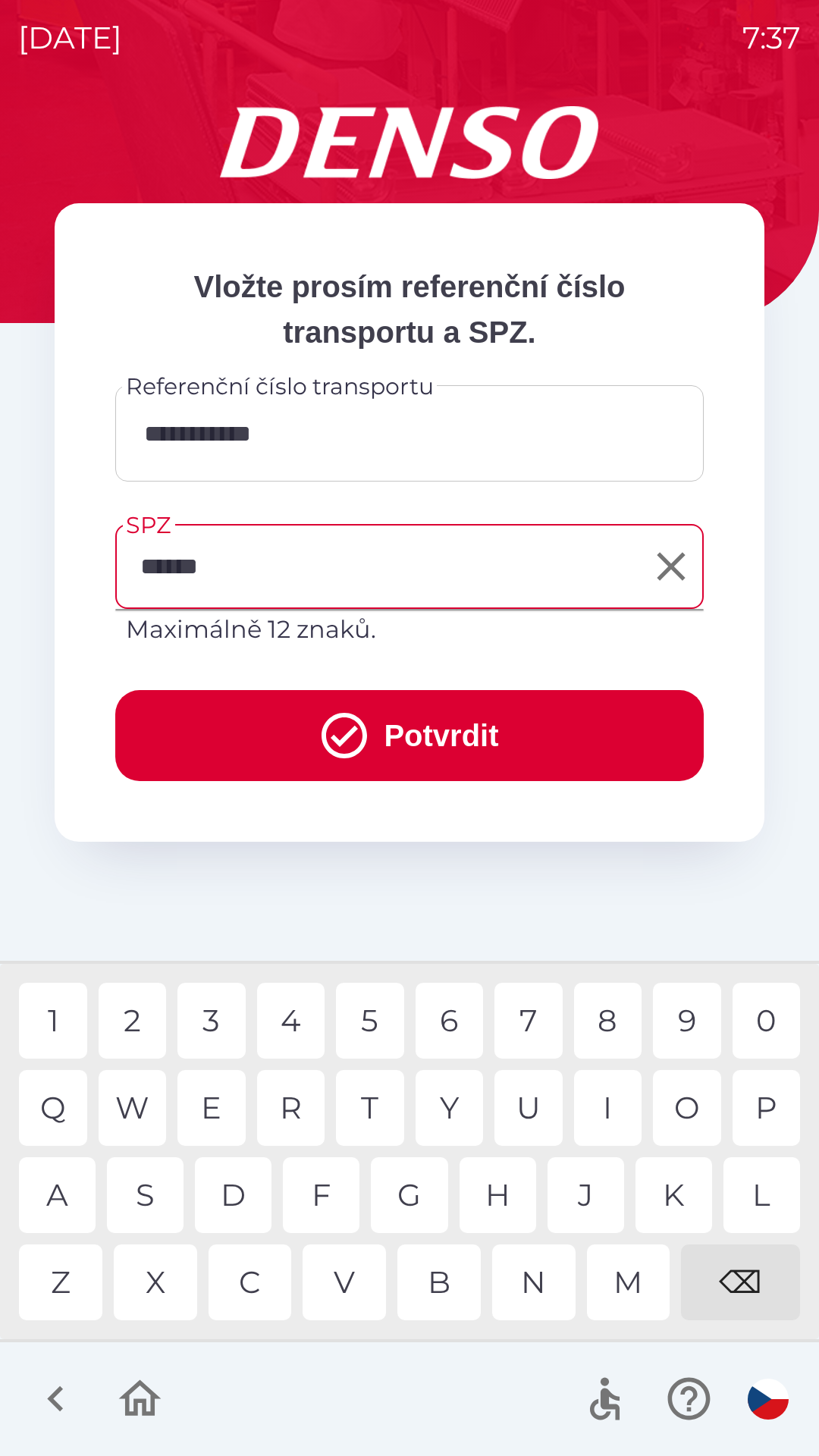
type input "*******"
click at [49, 1031] on div "1" at bounding box center [53, 1021] width 68 height 76
click at [423, 736] on button "Potvrdit" at bounding box center [410, 735] width 589 height 91
